Goal: Task Accomplishment & Management: Manage account settings

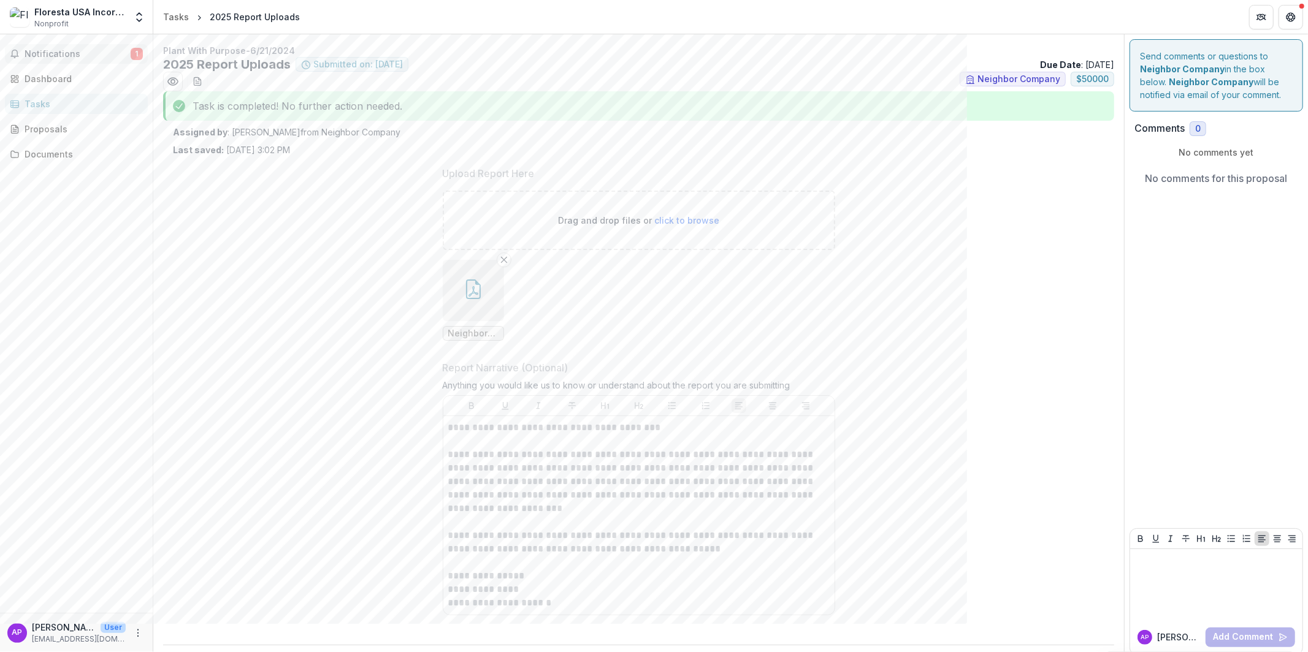
click at [78, 57] on span "Notifications" at bounding box center [78, 54] width 106 height 10
click at [1282, 18] on button "Get Help" at bounding box center [1290, 17] width 25 height 25
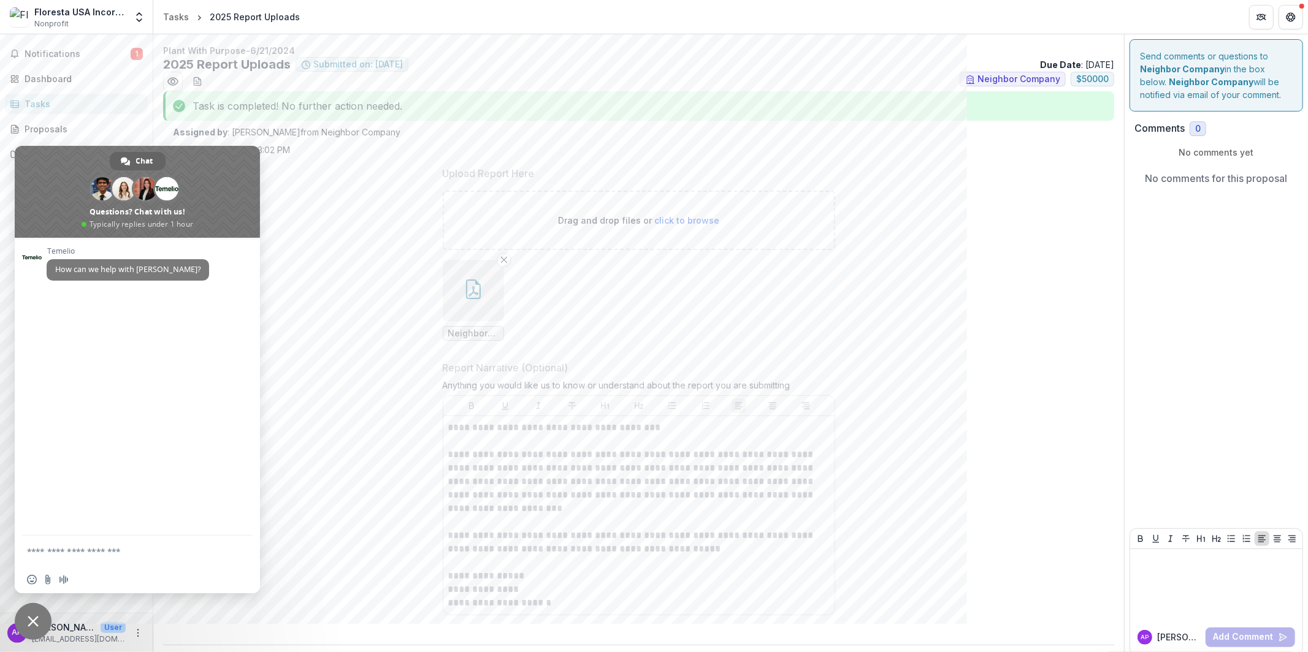
click at [40, 19] on span "Nonprofit" at bounding box center [51, 23] width 34 height 11
click at [133, 19] on icon "Open entity switcher" at bounding box center [139, 17] width 12 height 12
click at [134, 629] on icon "More" at bounding box center [138, 634] width 10 height 10
click at [165, 634] on button "Logout" at bounding box center [218, 627] width 131 height 20
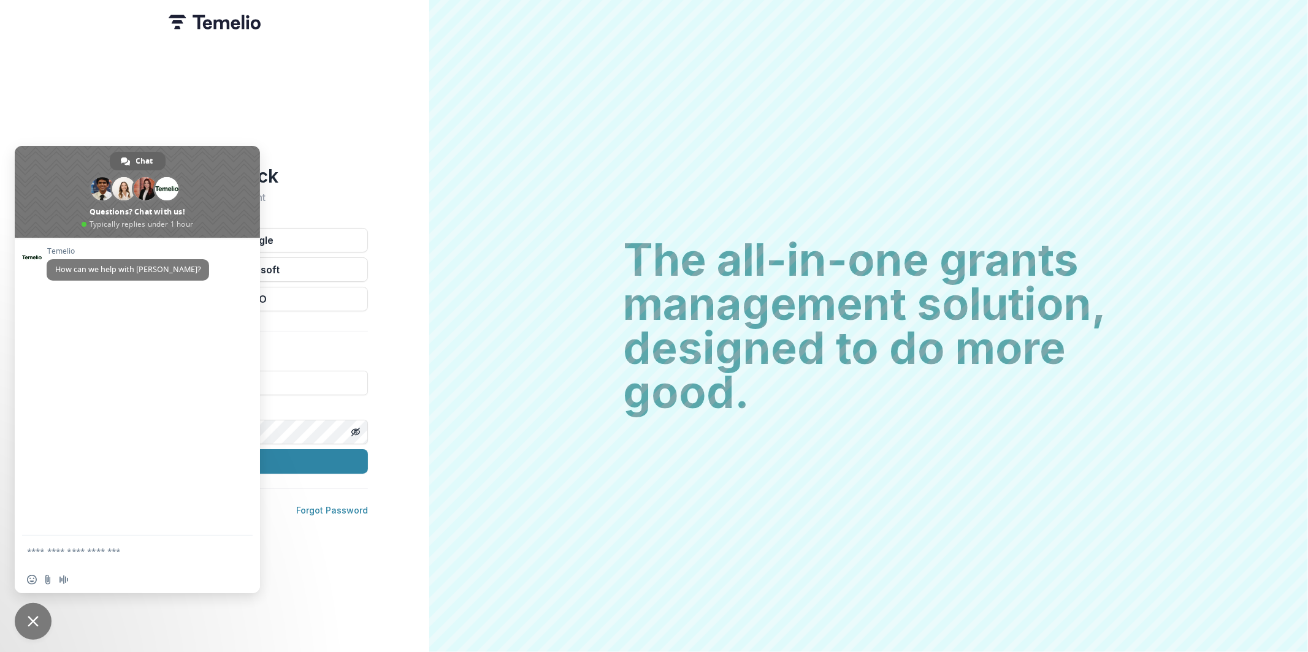
type input "**********"
click at [25, 614] on span "Close chat" at bounding box center [33, 621] width 37 height 37
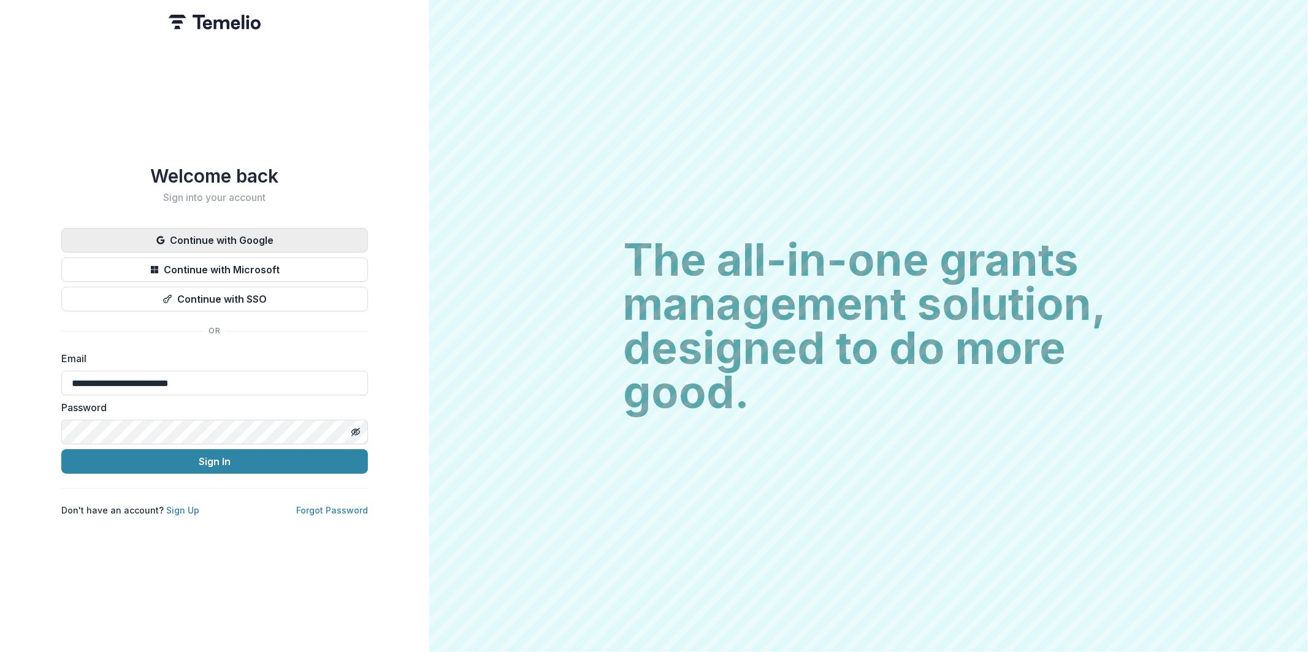
click at [273, 243] on button "Continue with Google" at bounding box center [214, 240] width 307 height 25
